Goal: Find specific page/section: Find specific page/section

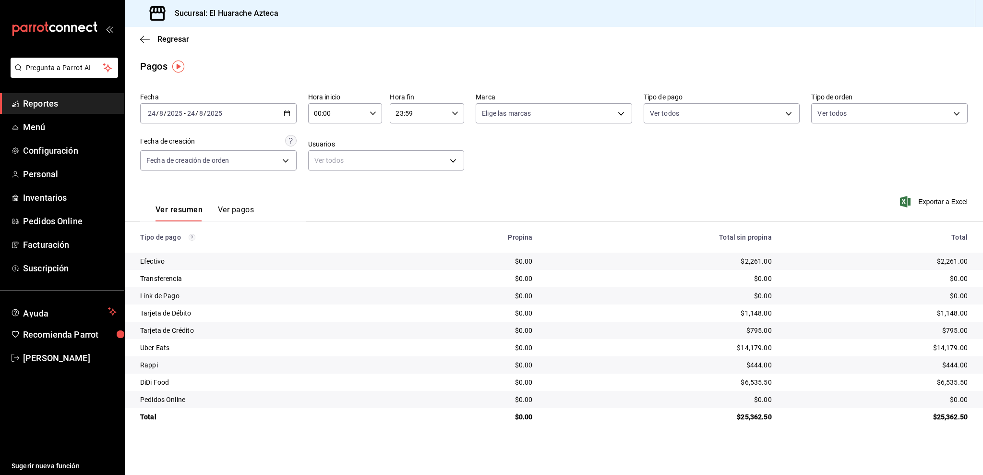
click at [65, 106] on span "Reportes" at bounding box center [70, 103] width 94 height 13
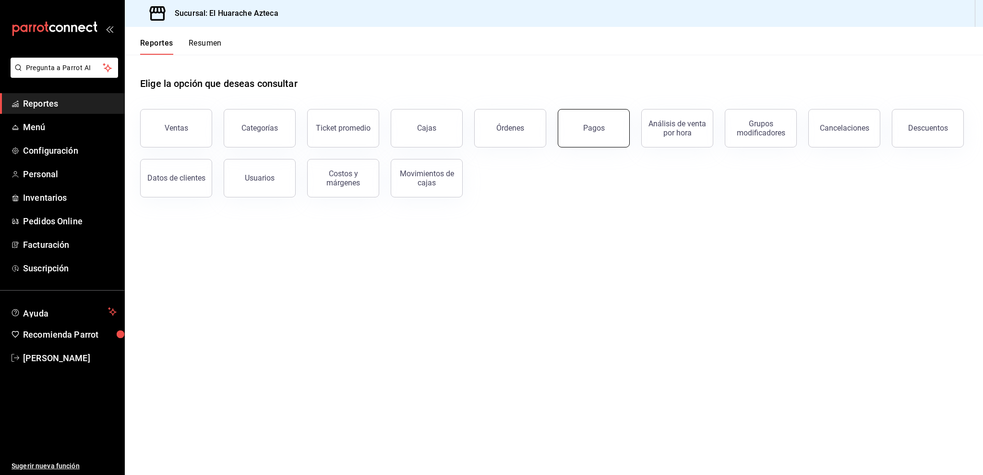
click at [608, 141] on button "Pagos" at bounding box center [594, 128] width 72 height 38
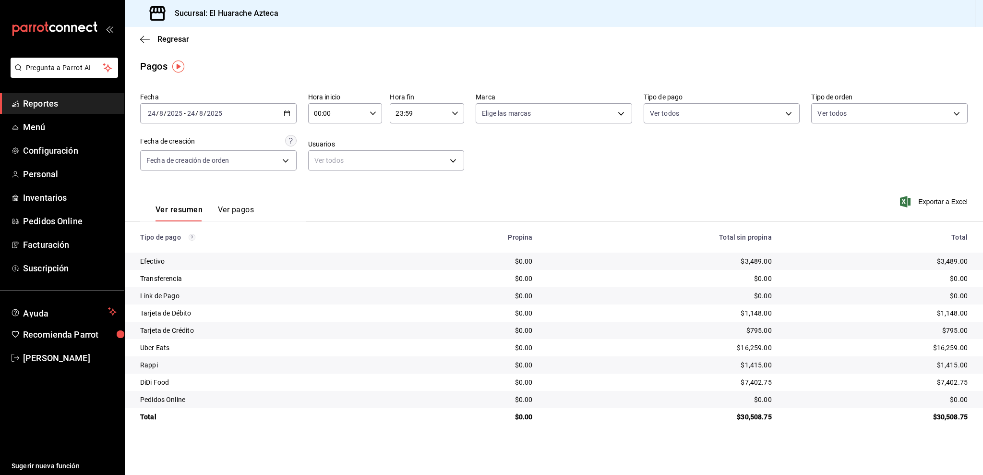
click at [94, 105] on span "Reportes" at bounding box center [70, 103] width 94 height 13
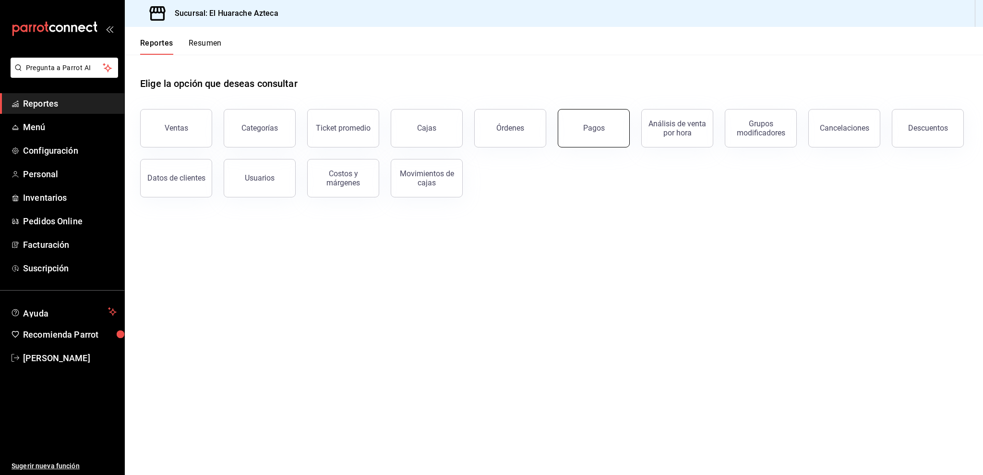
click at [604, 128] on button "Pagos" at bounding box center [594, 128] width 72 height 38
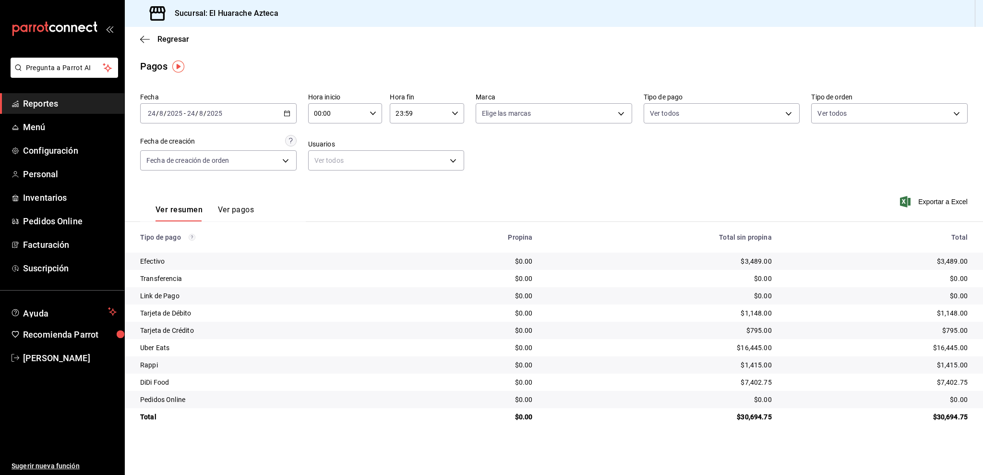
click at [75, 103] on span "Reportes" at bounding box center [70, 103] width 94 height 13
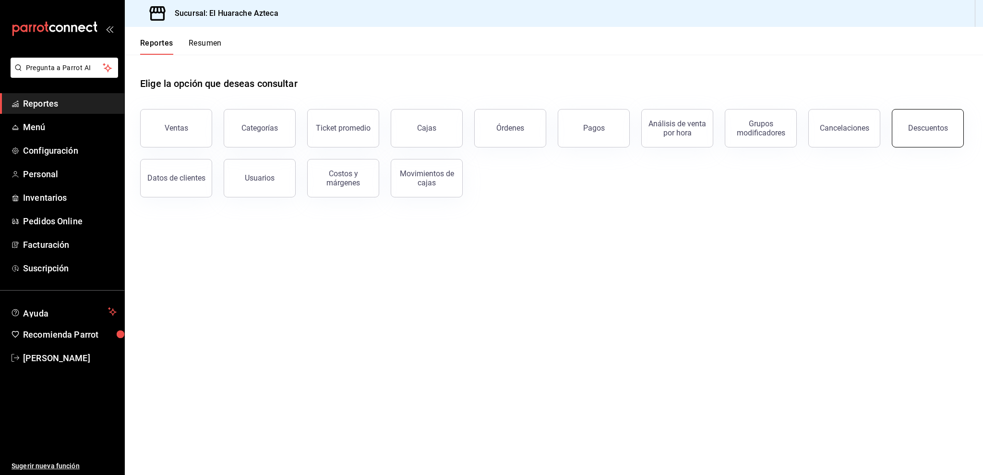
click at [930, 134] on button "Descuentos" at bounding box center [928, 128] width 72 height 38
click at [614, 139] on button "Pagos" at bounding box center [594, 128] width 72 height 38
